Goal: Find specific page/section: Find specific page/section

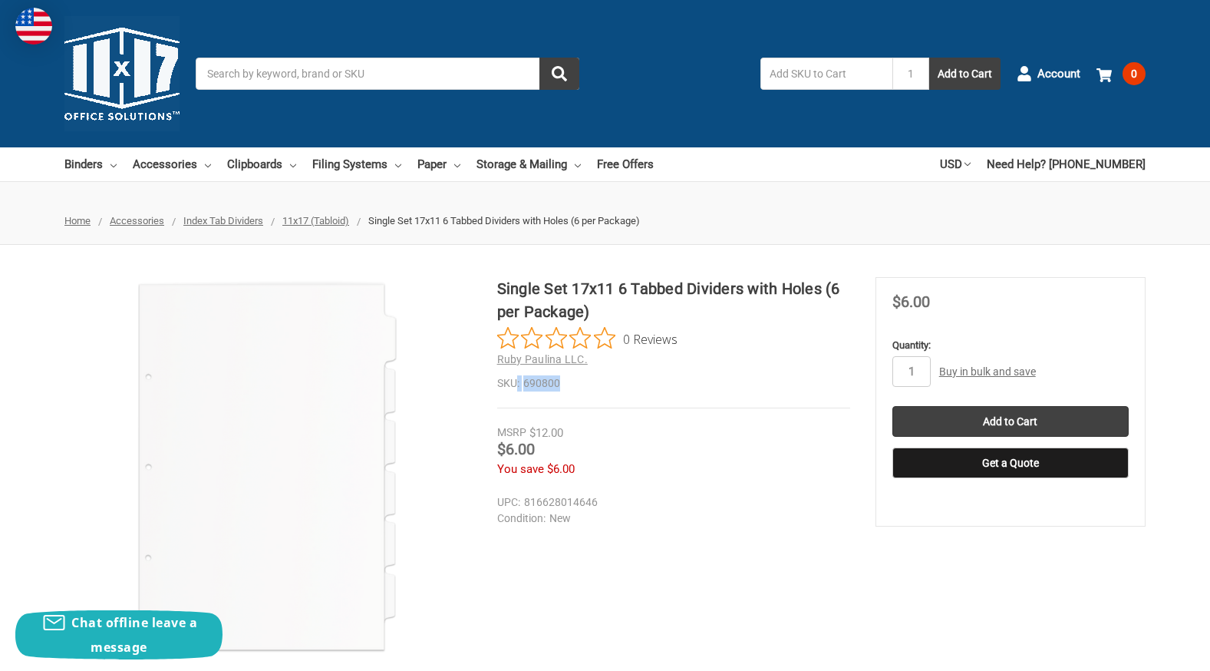
drag, startPoint x: 563, startPoint y: 384, endPoint x: 518, endPoint y: 390, distance: 45.7
click at [518, 390] on dl "SKU: 690800" at bounding box center [673, 383] width 353 height 16
